Goal: Information Seeking & Learning: Find specific fact

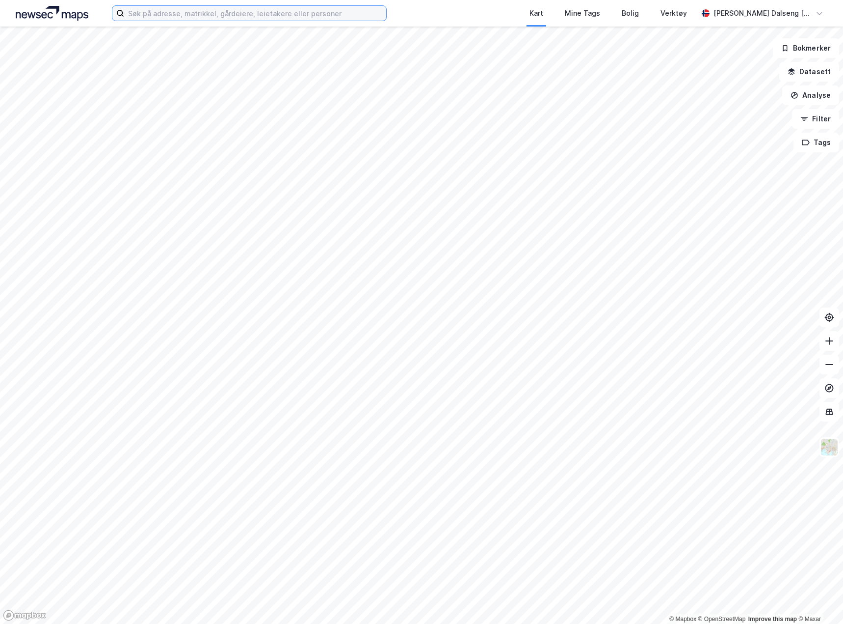
click at [177, 9] on input at bounding box center [255, 13] width 262 height 15
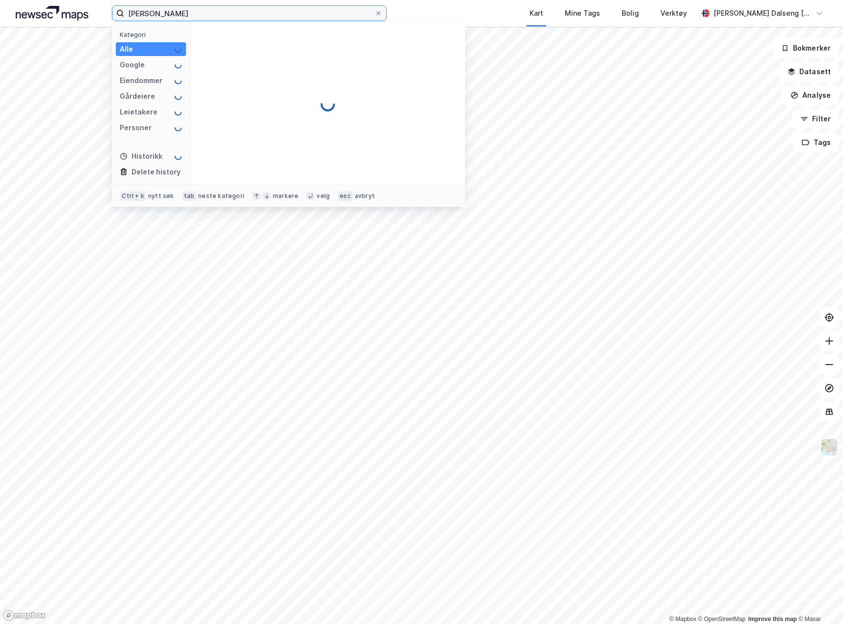
type input "[PERSON_NAME]"
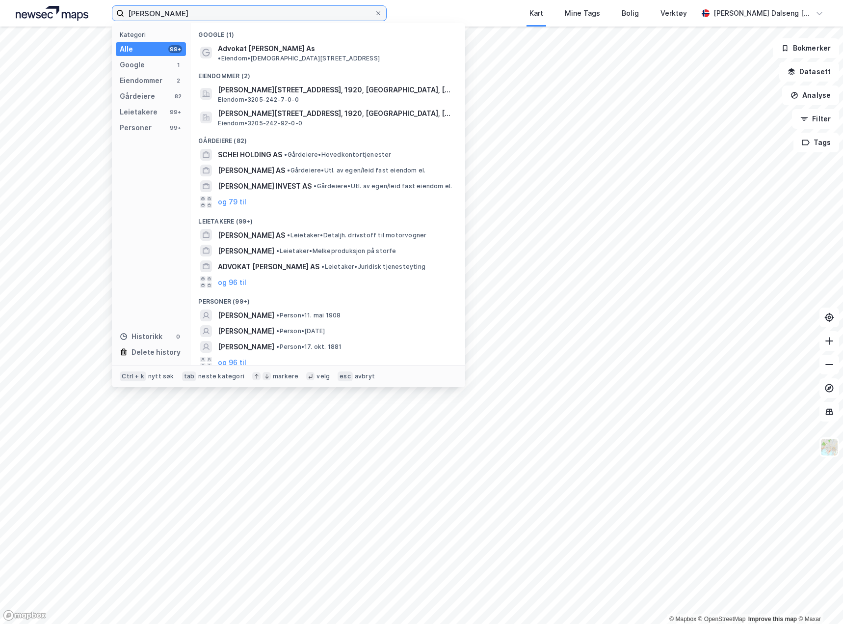
drag, startPoint x: 123, startPoint y: 23, endPoint x: -370, endPoint y: 26, distance: 493.4
click at [0, 26] on html "[PERSON_NAME] Kategori Alle 99+ Google 1 Eiendommer 2 Gårdeiere 82 Leietakere 9…" at bounding box center [421, 312] width 843 height 624
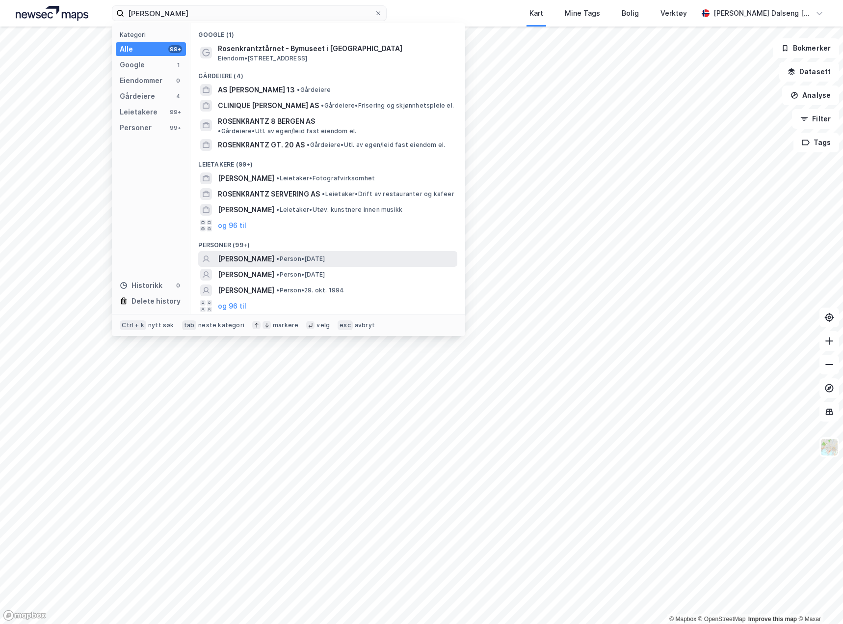
click at [325, 255] on span "• Person • [DATE]" at bounding box center [300, 259] width 49 height 8
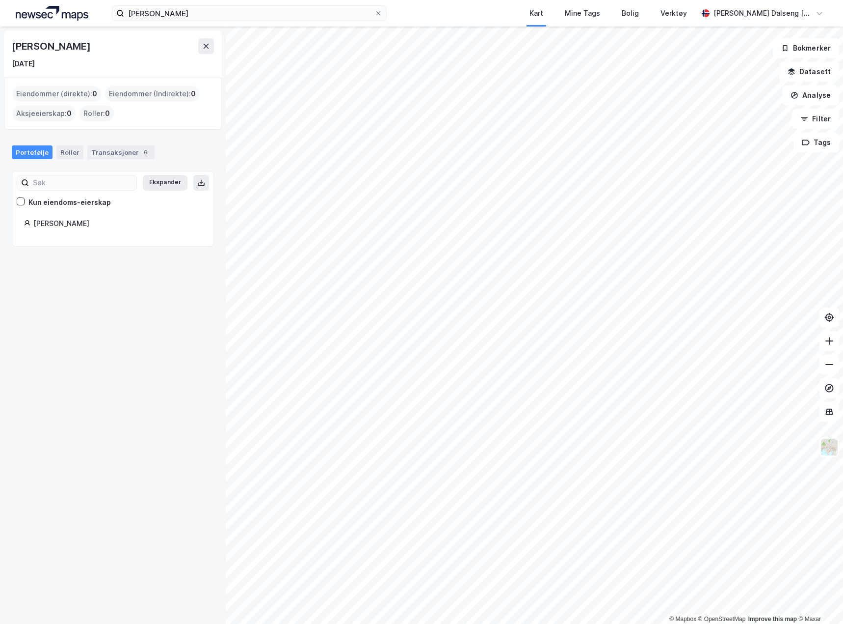
click at [100, 224] on div "[PERSON_NAME]" at bounding box center [117, 223] width 168 height 12
click at [126, 155] on div "Transaksjoner 6" at bounding box center [120, 152] width 67 height 14
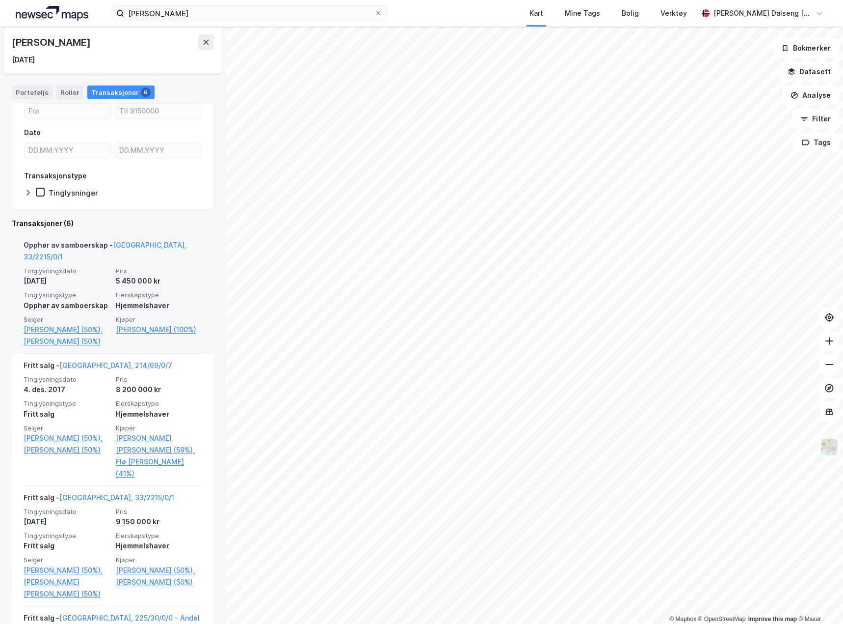
scroll to position [98, 0]
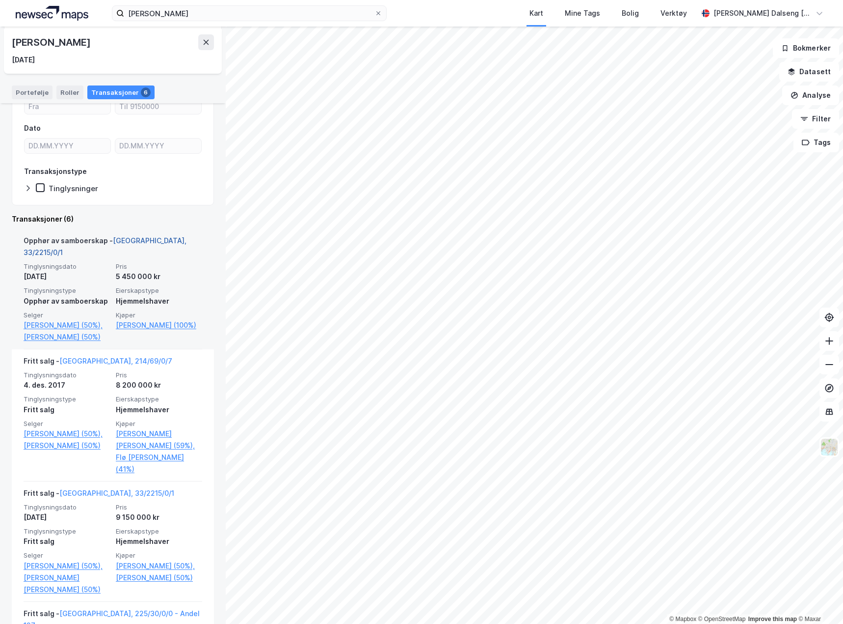
click at [139, 240] on link "[GEOGRAPHIC_DATA], 33/2215/0/1" at bounding box center [105, 246] width 163 height 20
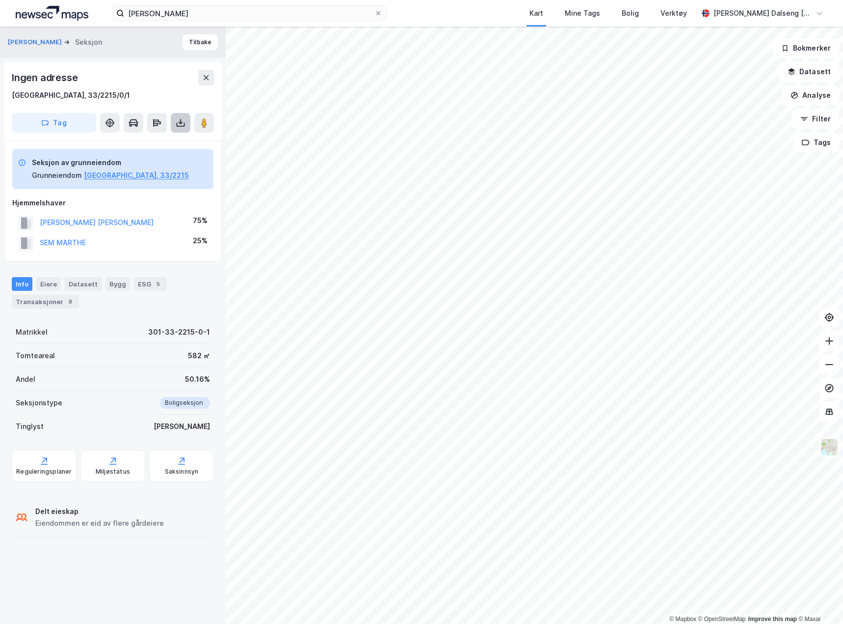
click at [185, 127] on icon at bounding box center [181, 123] width 10 height 10
click at [158, 139] on div "Last ned grunnbok" at bounding box center [132, 142] width 57 height 8
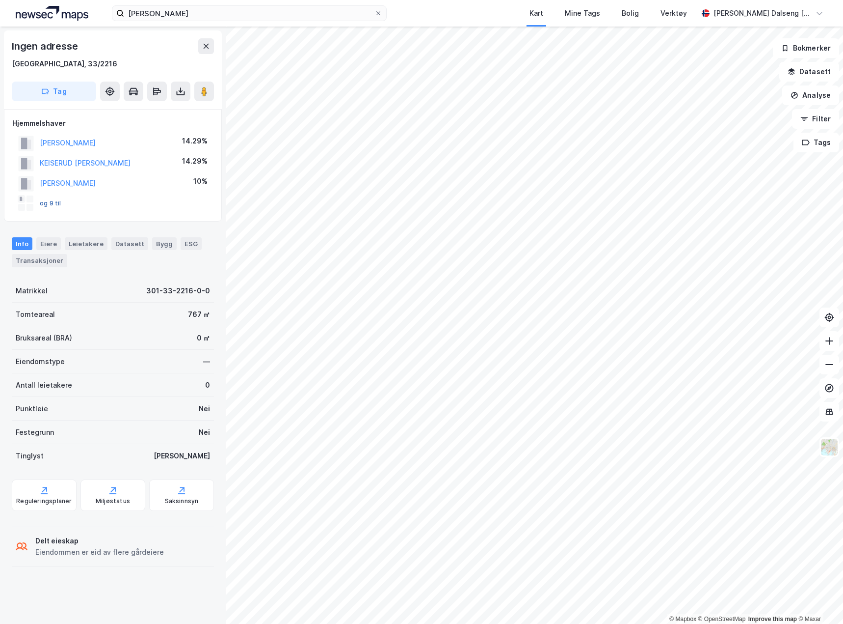
click at [0, 0] on button "og 9 til" at bounding box center [0, 0] width 0 height 0
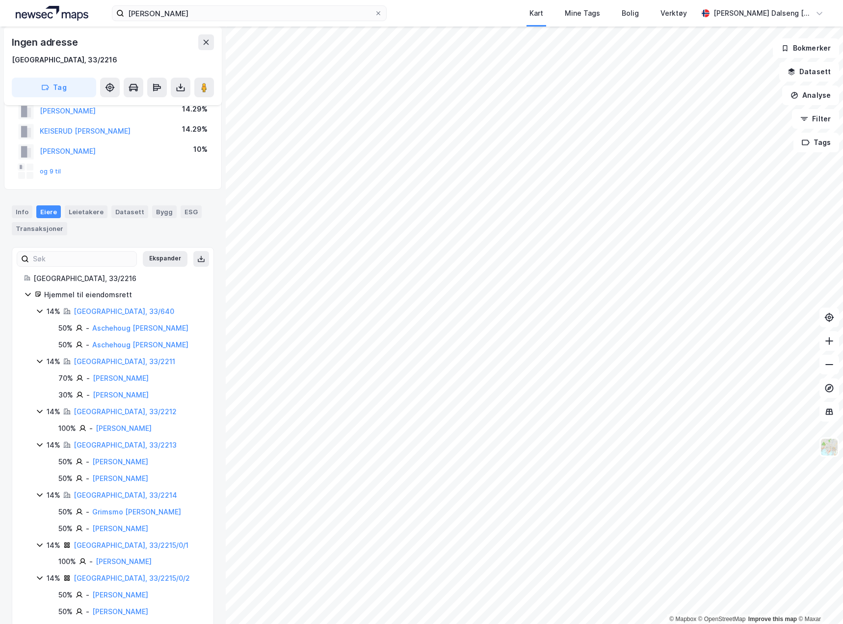
scroll to position [50, 0]
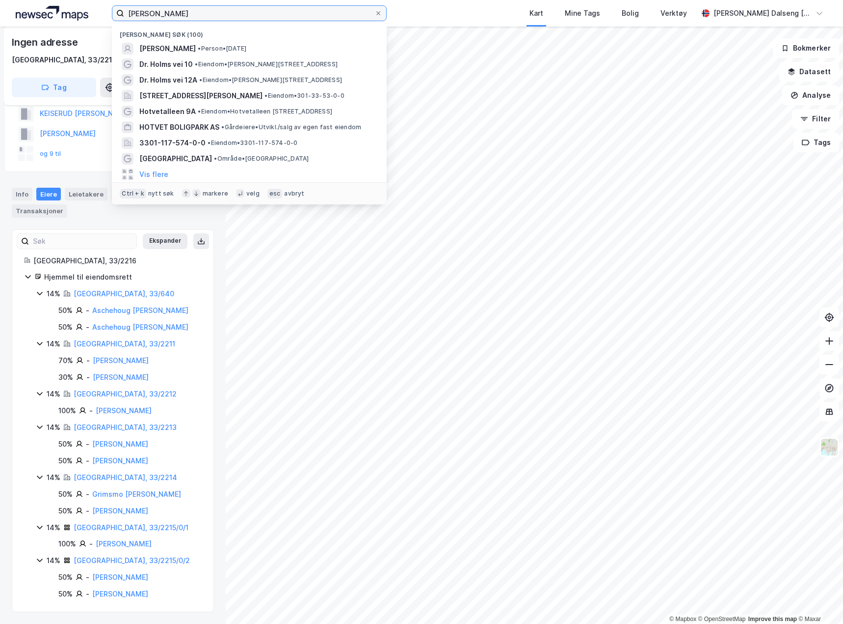
drag, startPoint x: 229, startPoint y: 13, endPoint x: -331, endPoint y: -20, distance: 561.7
click at [0, 0] on html "[PERSON_NAME] søk (100) [PERSON_NAME] • [DATE] [PERSON_NAME] vei 10 • Eiendom •…" at bounding box center [421, 312] width 843 height 624
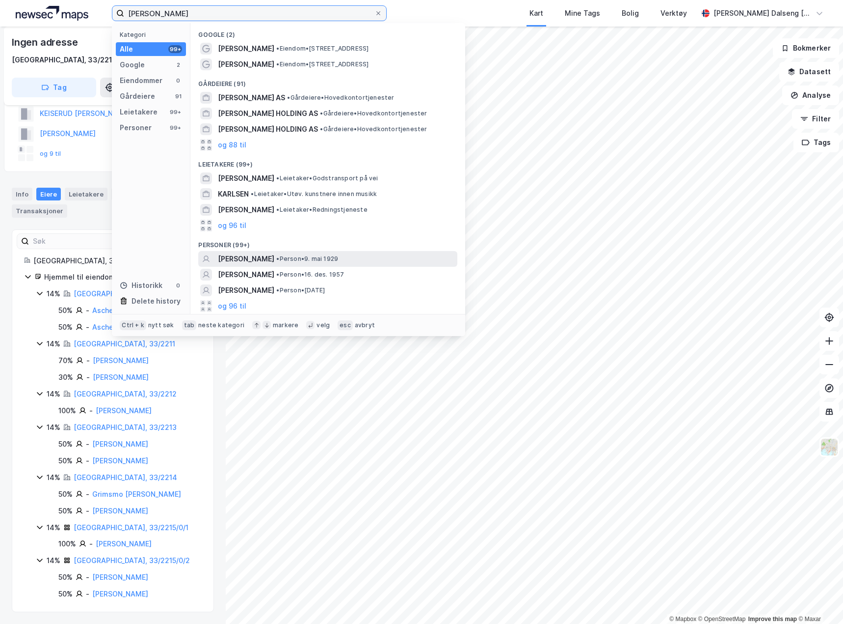
type input "[PERSON_NAME]"
click at [376, 264] on div "[PERSON_NAME] • Person • 9. mai 1929" at bounding box center [337, 259] width 238 height 12
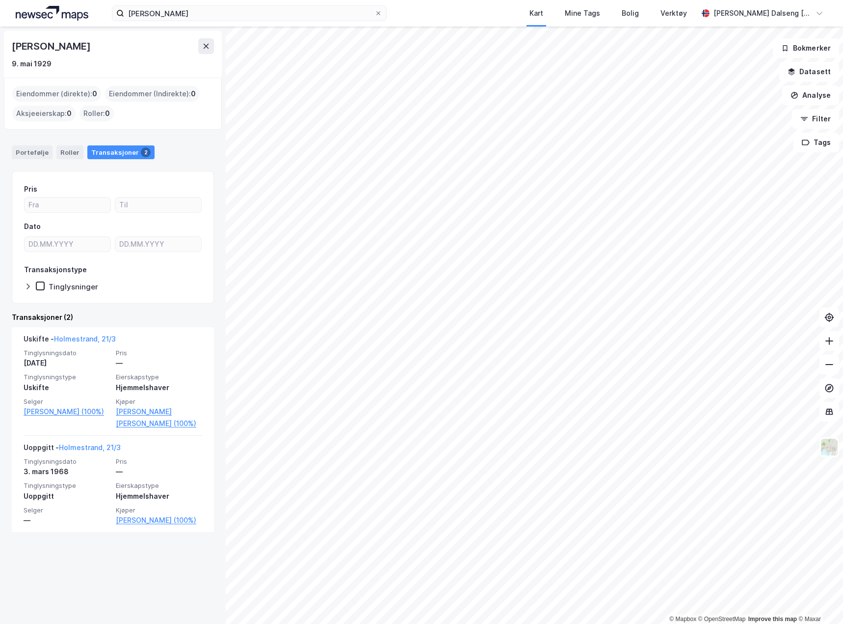
click at [206, 21] on div "[PERSON_NAME] Kart Mine Tags [PERSON_NAME] Verktøy [PERSON_NAME] Dalseng [PERSO…" at bounding box center [421, 13] width 843 height 27
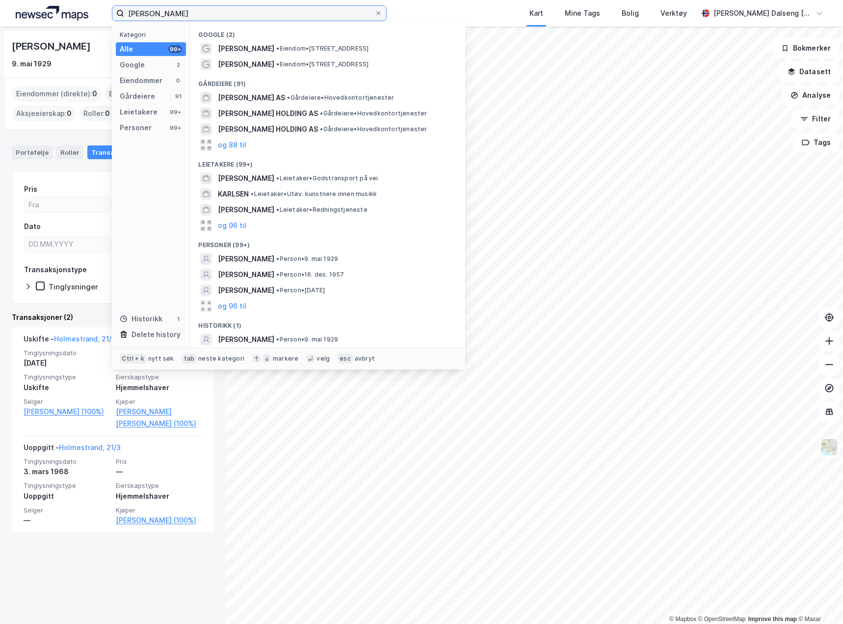
click at [198, 13] on input "[PERSON_NAME]" at bounding box center [249, 13] width 250 height 15
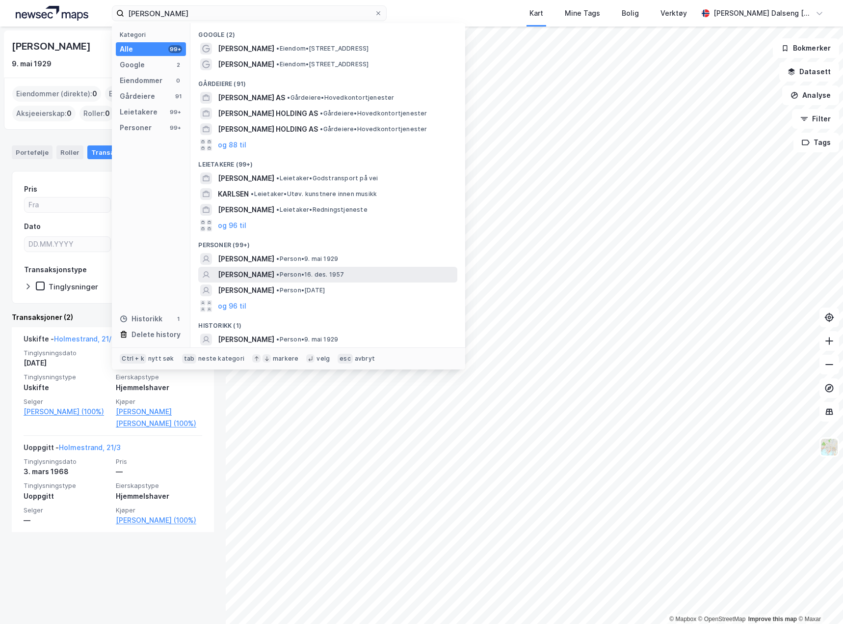
click at [301, 275] on span "• Person • 16. des. 1957" at bounding box center [310, 275] width 68 height 8
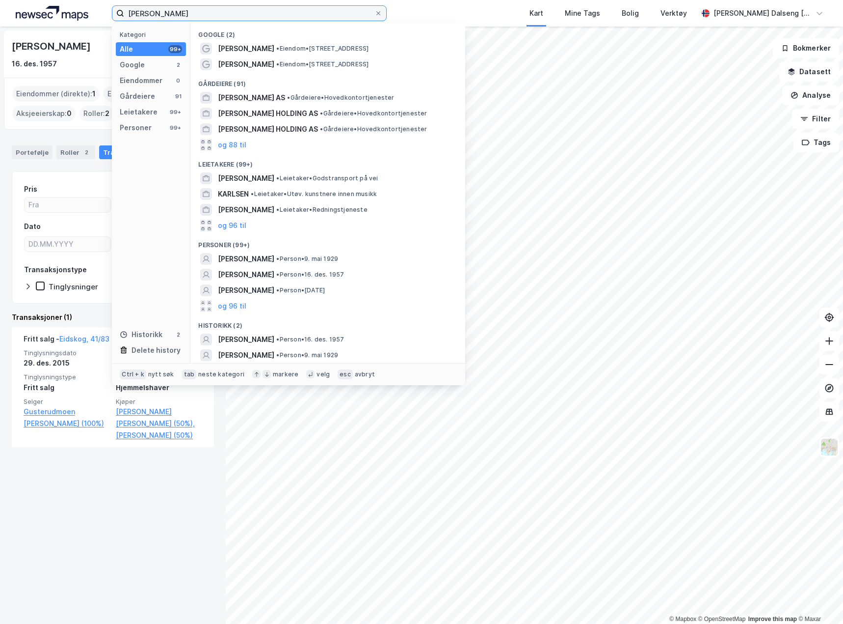
click at [210, 13] on input "[PERSON_NAME]" at bounding box center [249, 13] width 250 height 15
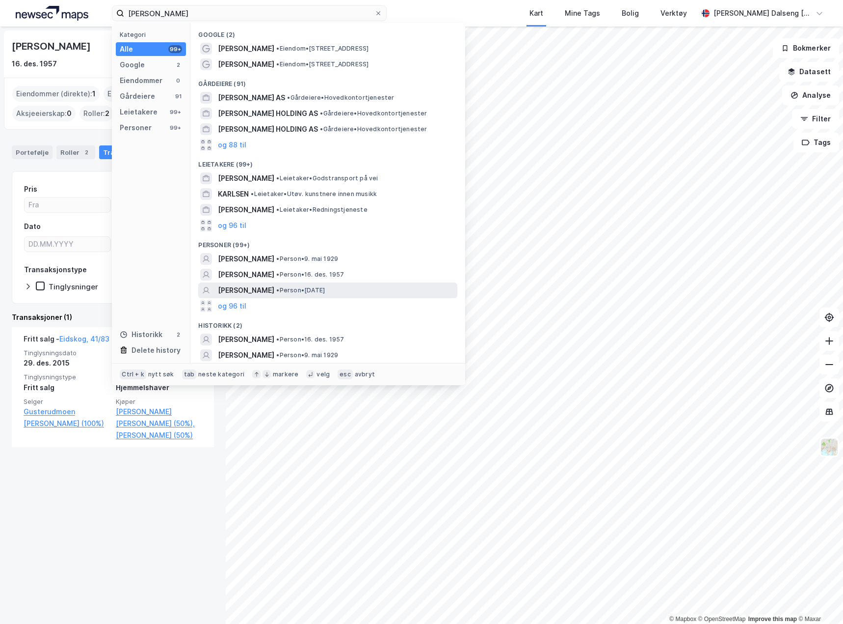
click at [297, 292] on span "• Person • [DATE]" at bounding box center [300, 290] width 49 height 8
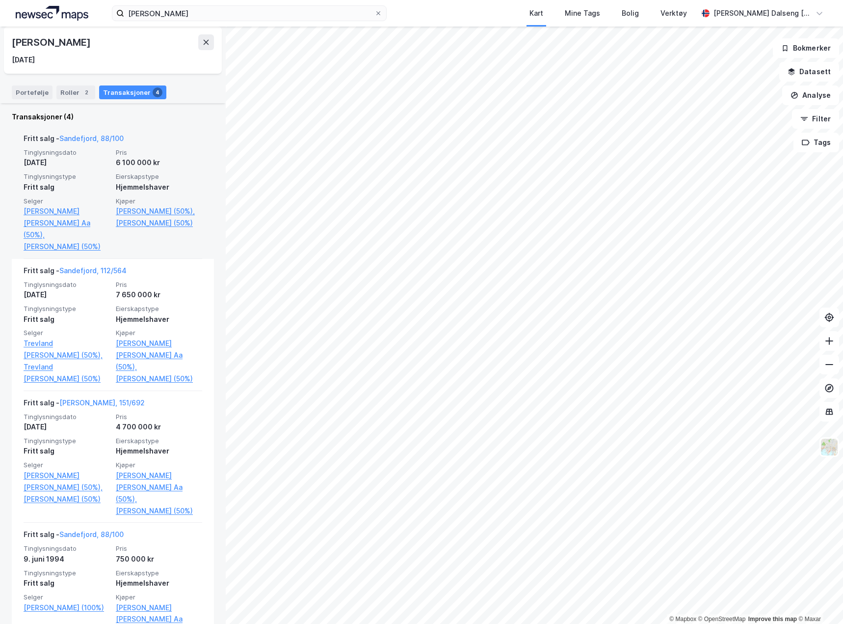
scroll to position [208, 0]
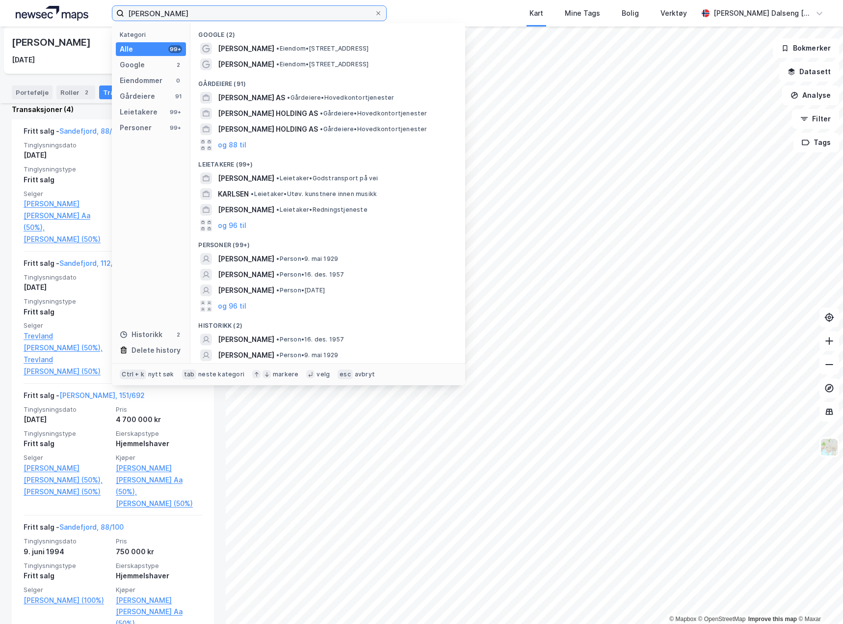
drag, startPoint x: 189, startPoint y: 9, endPoint x: 193, endPoint y: 15, distance: 7.8
click at [189, 10] on input "[PERSON_NAME]" at bounding box center [249, 13] width 250 height 15
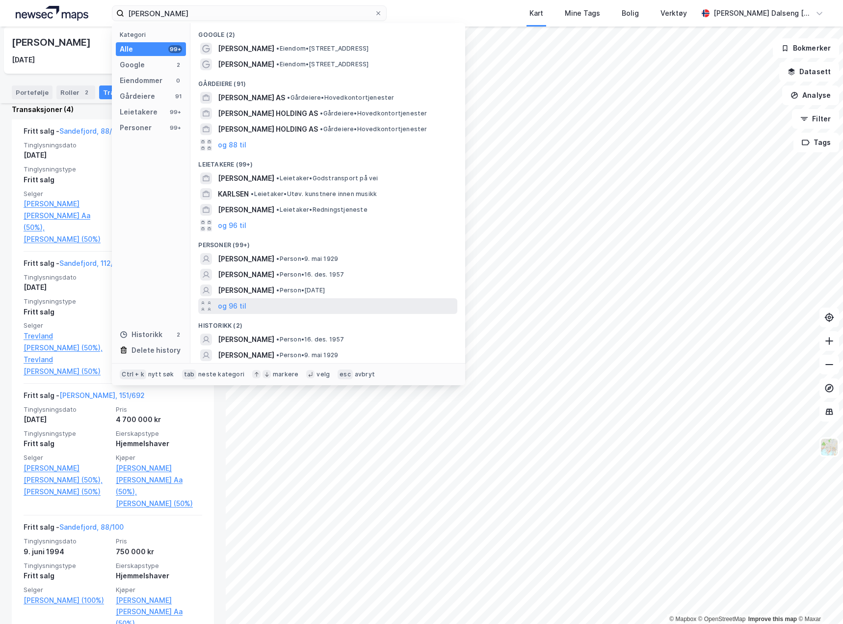
click at [251, 306] on div "og 96 til" at bounding box center [327, 306] width 259 height 16
click at [332, 306] on span "• Person • 6. mars 1955" at bounding box center [309, 306] width 67 height 8
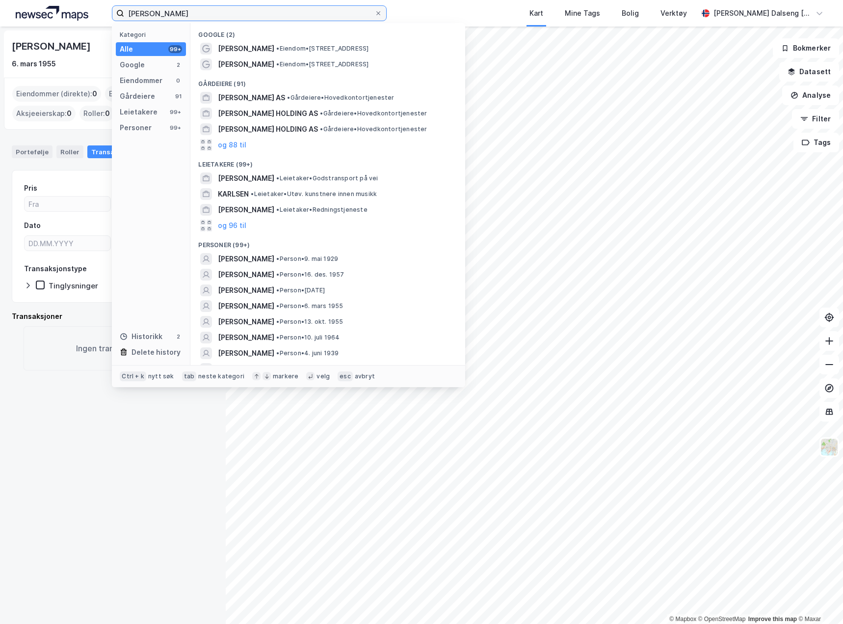
drag, startPoint x: 187, startPoint y: 11, endPoint x: -465, endPoint y: 29, distance: 652.7
click at [0, 29] on html "[PERSON_NAME] Kategori Alle 99+ Google 2 Eiendommer 0 Gårdeiere 91 Leietakere 9…" at bounding box center [421, 312] width 843 height 624
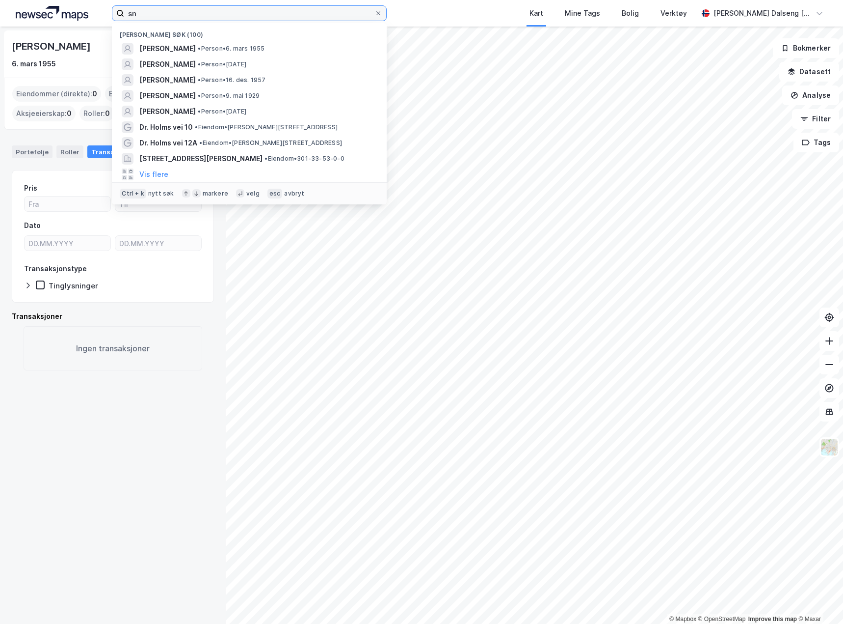
type input "s"
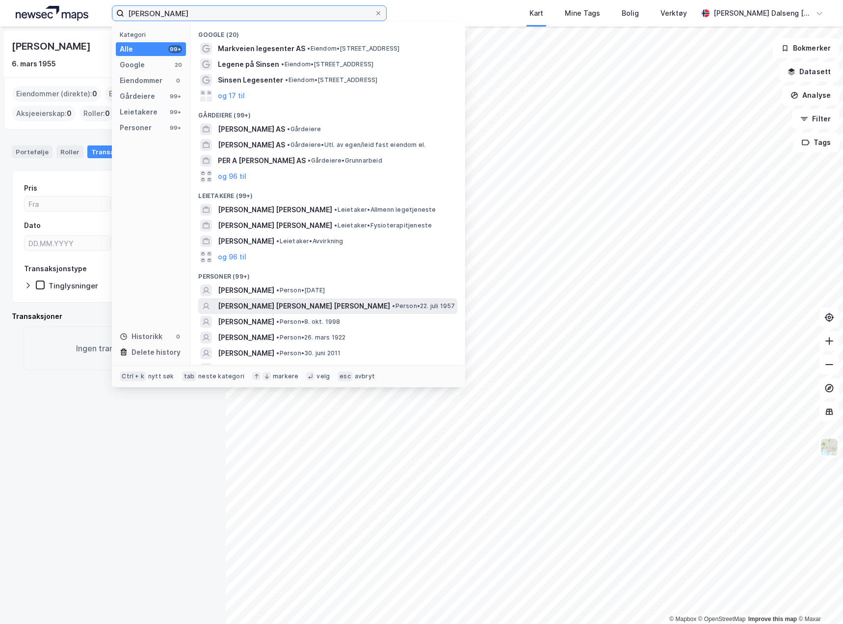
type input "[PERSON_NAME]"
click at [389, 300] on div "[PERSON_NAME] [PERSON_NAME] [PERSON_NAME] • Person • 22. juli 1957" at bounding box center [337, 306] width 238 height 12
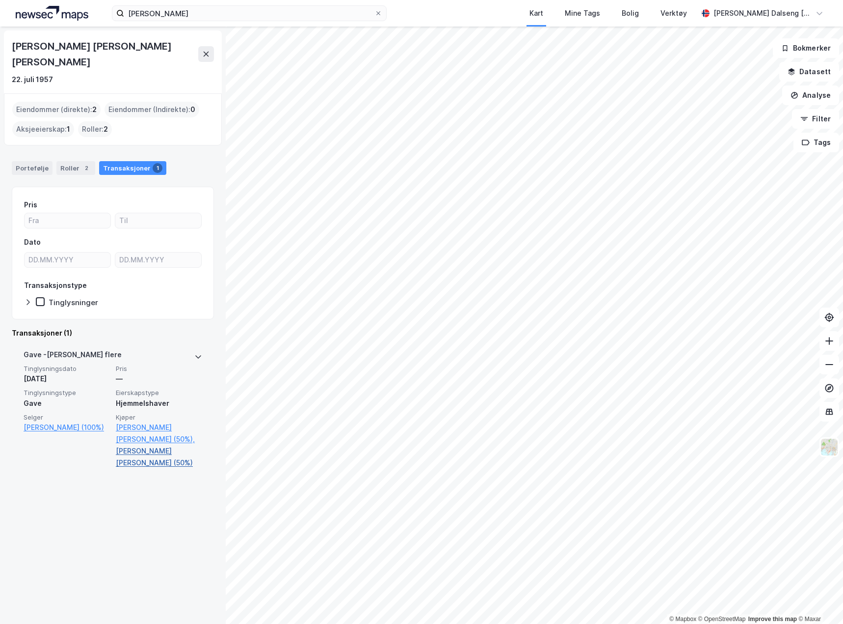
click at [130, 445] on link "[PERSON_NAME] [PERSON_NAME] (50%)" at bounding box center [159, 457] width 86 height 24
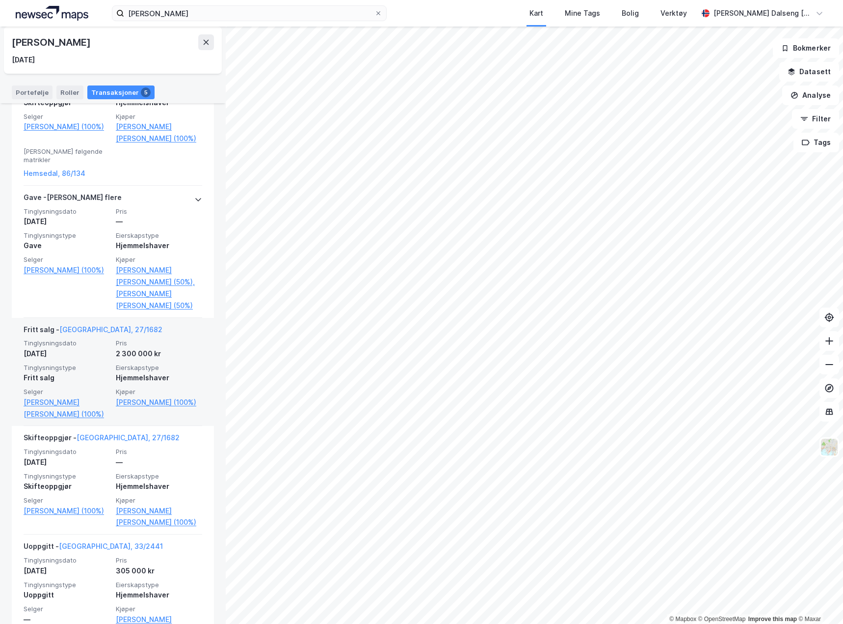
scroll to position [338, 0]
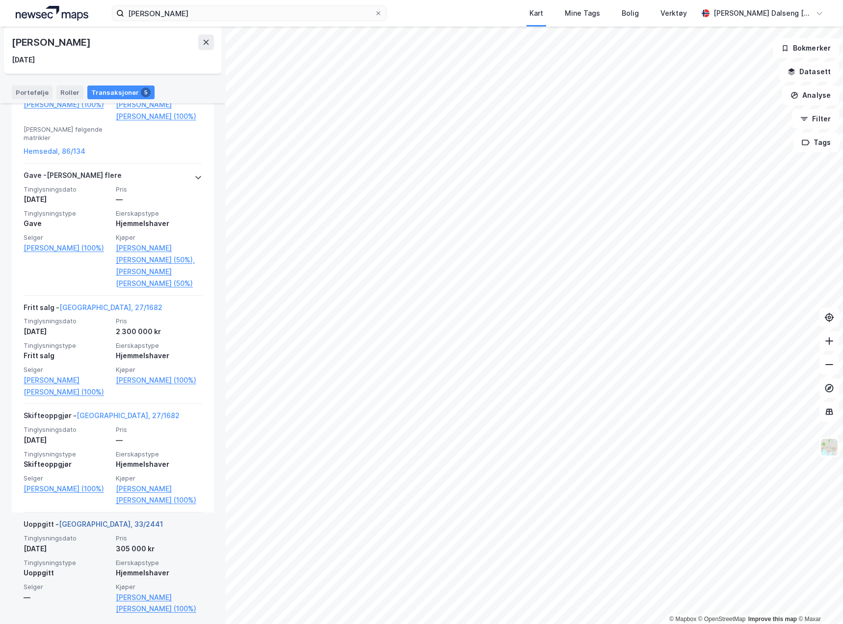
click at [90, 519] on link "[GEOGRAPHIC_DATA], 33/2441" at bounding box center [111, 523] width 104 height 8
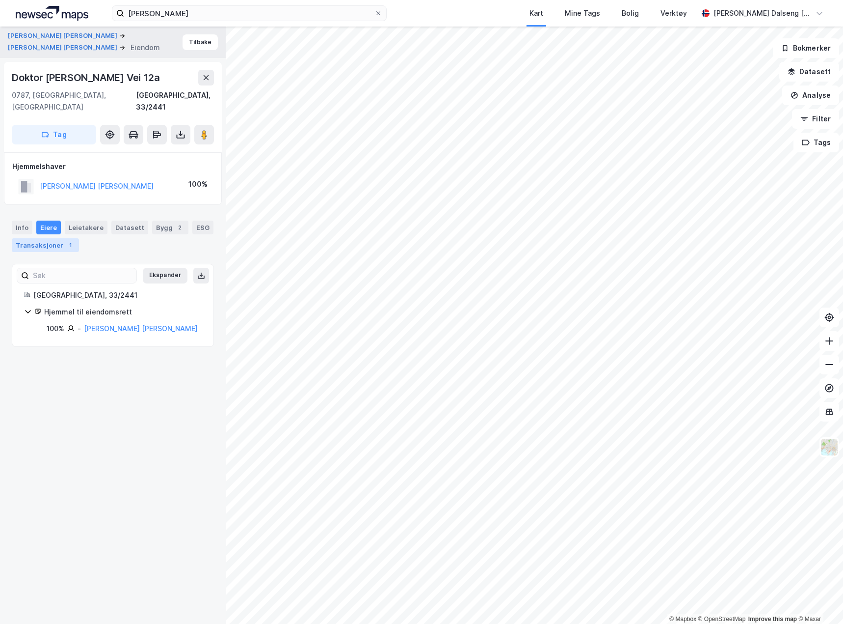
click at [53, 238] on div "Transaksjoner 1" at bounding box center [45, 245] width 67 height 14
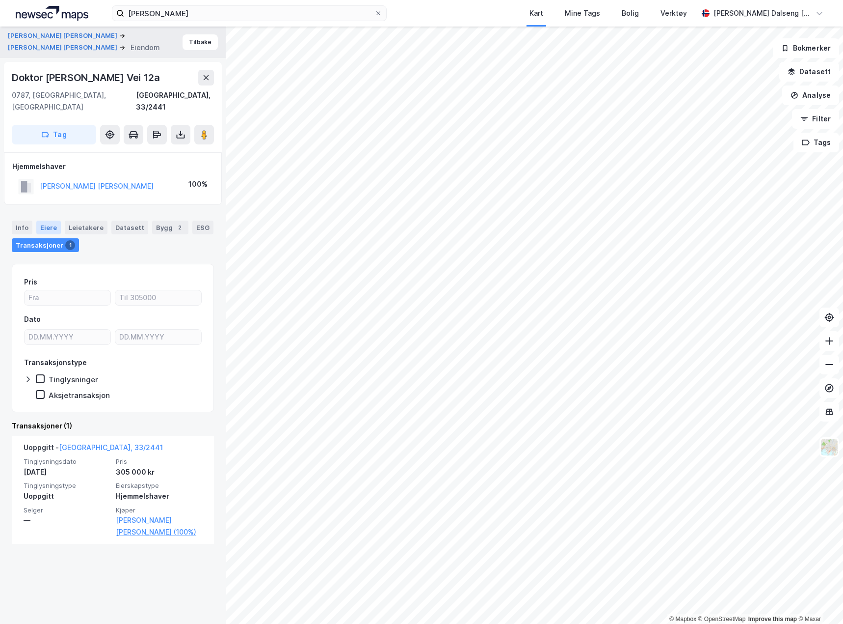
click at [52, 220] on div "Eiere" at bounding box center [48, 227] width 25 height 14
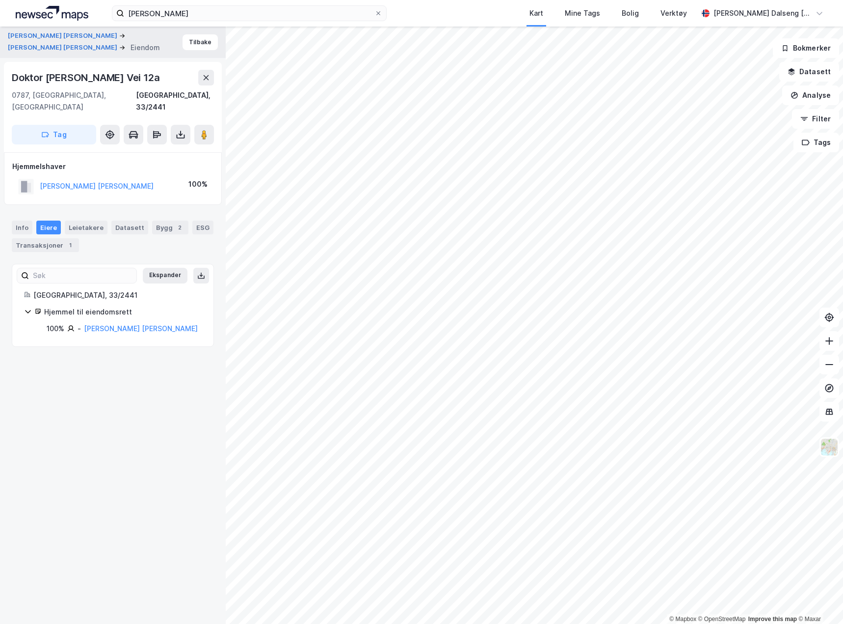
click at [67, 289] on div "[GEOGRAPHIC_DATA], 33/2441" at bounding box center [117, 295] width 168 height 12
click at [103, 289] on div "[GEOGRAPHIC_DATA], 33/2441 Hjemmel til eiendomsrett 100% - [PERSON_NAME] [PERSO…" at bounding box center [113, 311] width 178 height 45
click at [24, 220] on div "Info" at bounding box center [22, 227] width 21 height 14
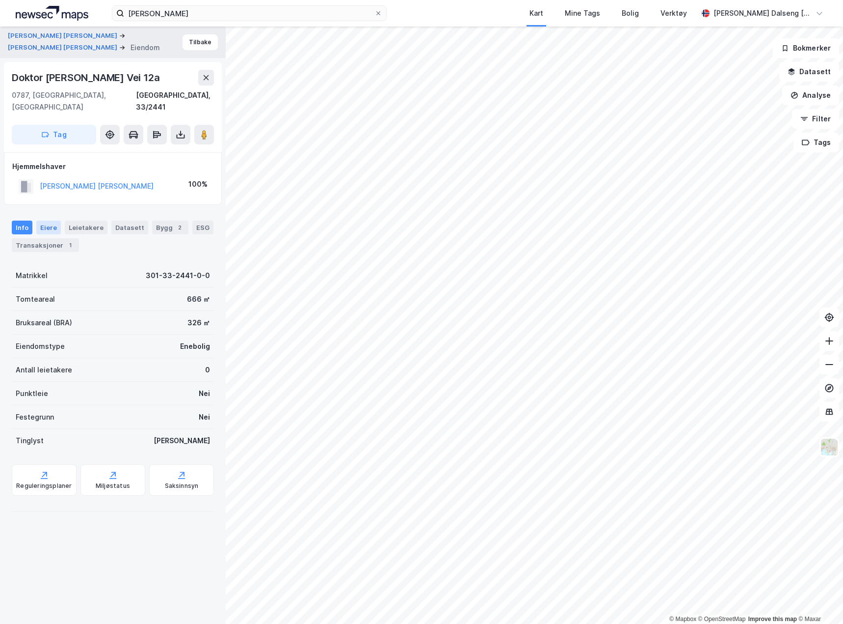
click at [52, 220] on div "Eiere" at bounding box center [48, 227] width 25 height 14
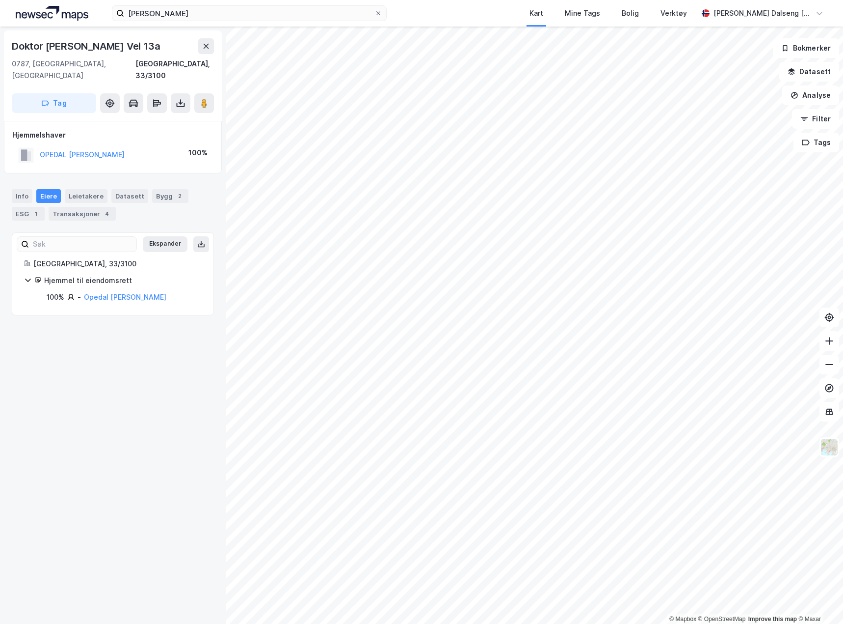
click at [29, 276] on icon at bounding box center [28, 280] width 8 height 8
click at [19, 189] on div "Info" at bounding box center [22, 196] width 21 height 14
